Goal: Task Accomplishment & Management: Complete application form

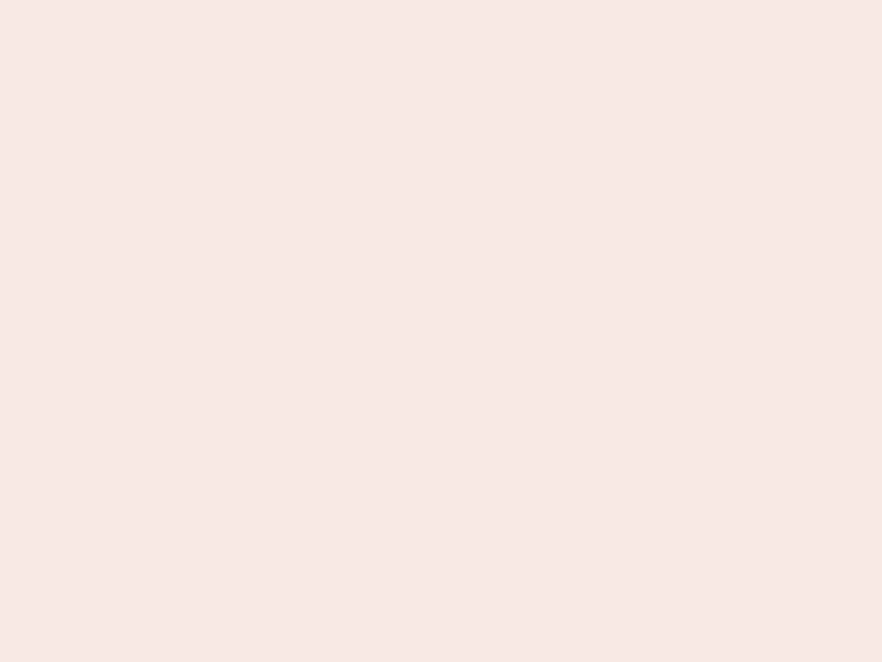
click at [441, 331] on nb-app "Almost there Thank you for registering for Newbook. Your account is under revie…" at bounding box center [441, 331] width 882 height 662
click at [441, 0] on nb-app "Almost there Thank you for registering for Newbook. Your account is under revie…" at bounding box center [441, 331] width 882 height 662
click at [471, 0] on nb-app "Almost there Thank you for registering for Newbook. Your account is under revie…" at bounding box center [441, 331] width 882 height 662
click at [441, 331] on nb-app "Almost there Thank you for registering for Newbook. Your account is under revie…" at bounding box center [441, 331] width 882 height 662
click at [441, 0] on nb-app "Almost there Thank you for registering for Newbook. Your account is under revie…" at bounding box center [441, 331] width 882 height 662
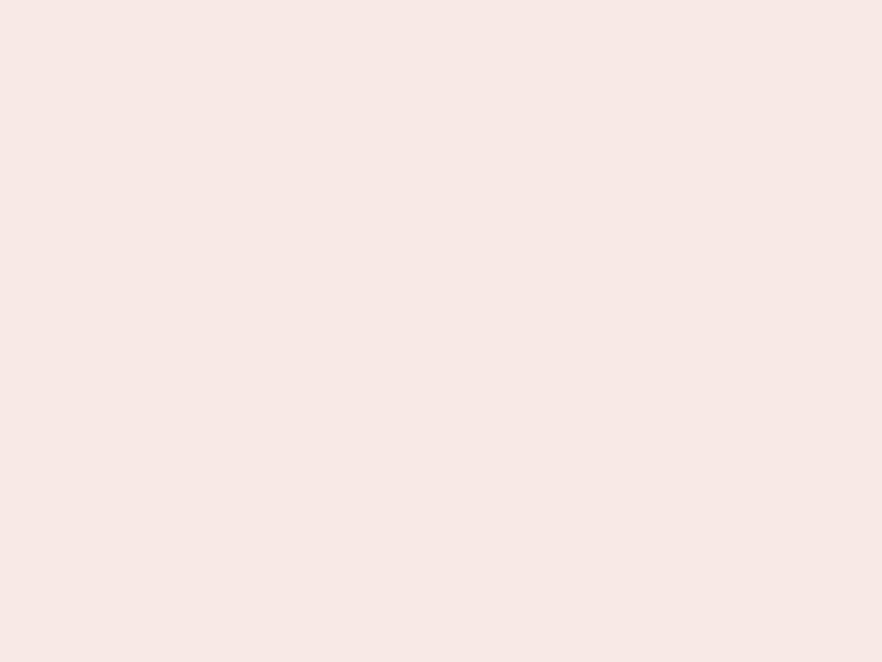
click at [308, 0] on nb-app "Almost there Thank you for registering for Newbook. Your account is under revie…" at bounding box center [441, 331] width 882 height 662
click at [441, 331] on nb-app "Almost there Thank you for registering for Newbook. Your account is under revie…" at bounding box center [441, 331] width 882 height 662
click at [441, 0] on nb-app "Almost there Thank you for registering for Newbook. Your account is under revie…" at bounding box center [441, 331] width 882 height 662
click at [308, 0] on nb-app "Almost there Thank you for registering for Newbook. Your account is under revie…" at bounding box center [441, 331] width 882 height 662
click at [441, 331] on nb-app "Almost there Thank you for registering for Newbook. Your account is under revie…" at bounding box center [441, 331] width 882 height 662
